Goal: Information Seeking & Learning: Learn about a topic

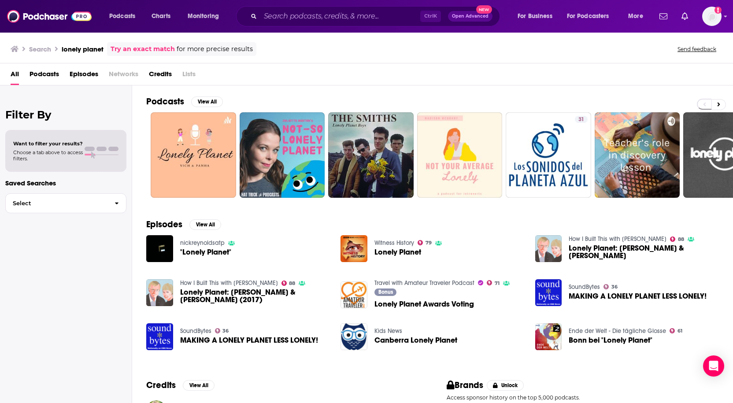
scroll to position [95, 0]
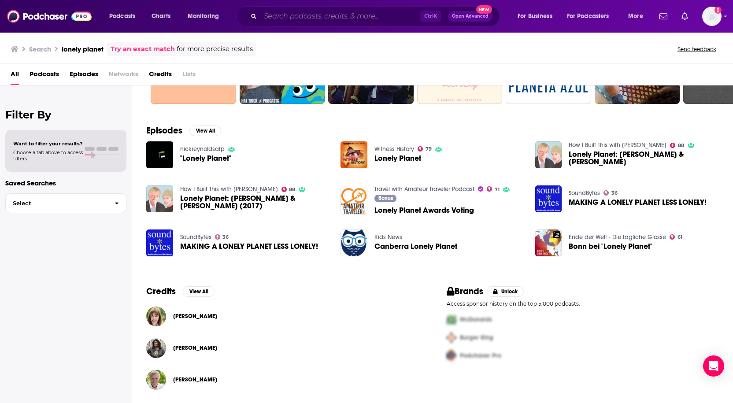
click at [288, 18] on input "Search podcasts, credits, & more..." at bounding box center [340, 16] width 160 height 14
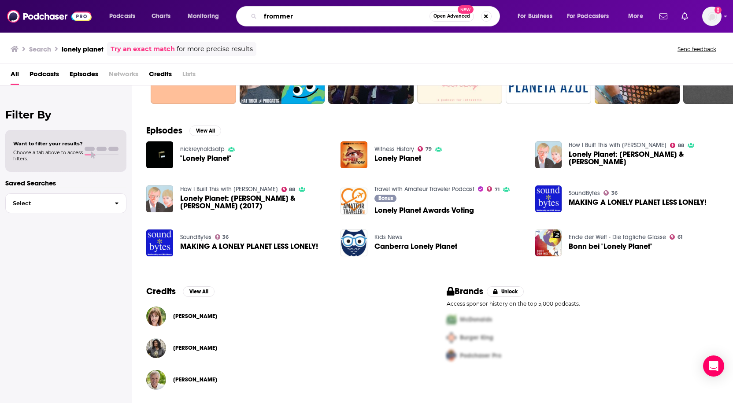
type input "frommer"
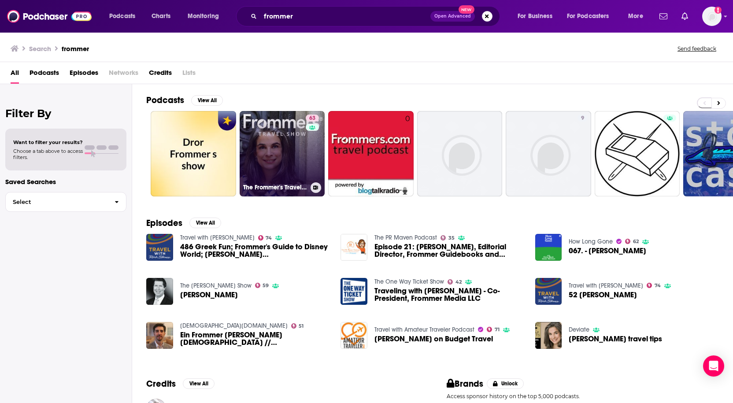
click at [270, 146] on link "63 The Frommer's Travel Show" at bounding box center [282, 153] width 85 height 85
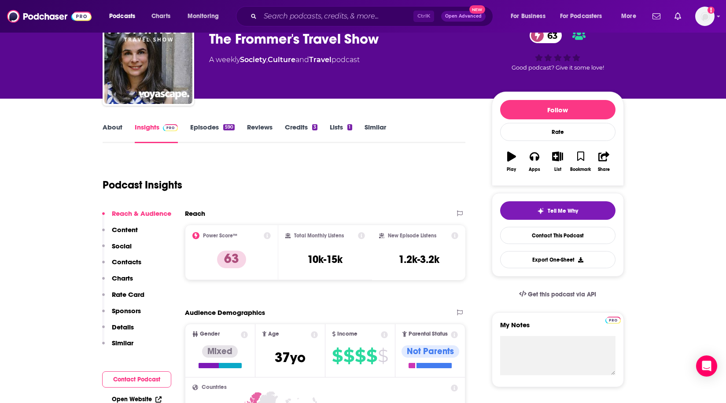
scroll to position [44, 0]
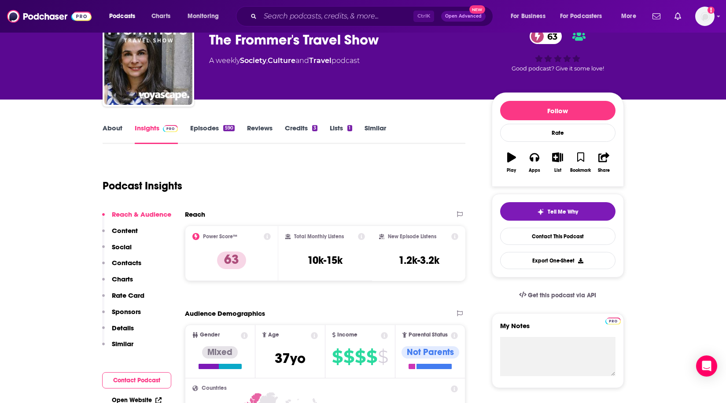
click at [371, 131] on link "Similar" at bounding box center [376, 134] width 22 height 20
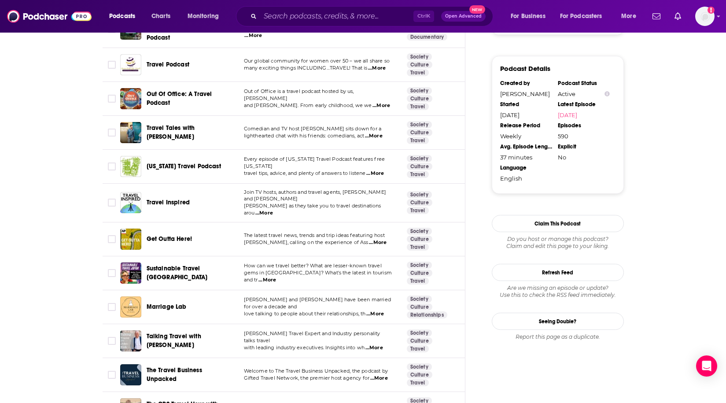
scroll to position [925, 0]
